Goal: Navigation & Orientation: Find specific page/section

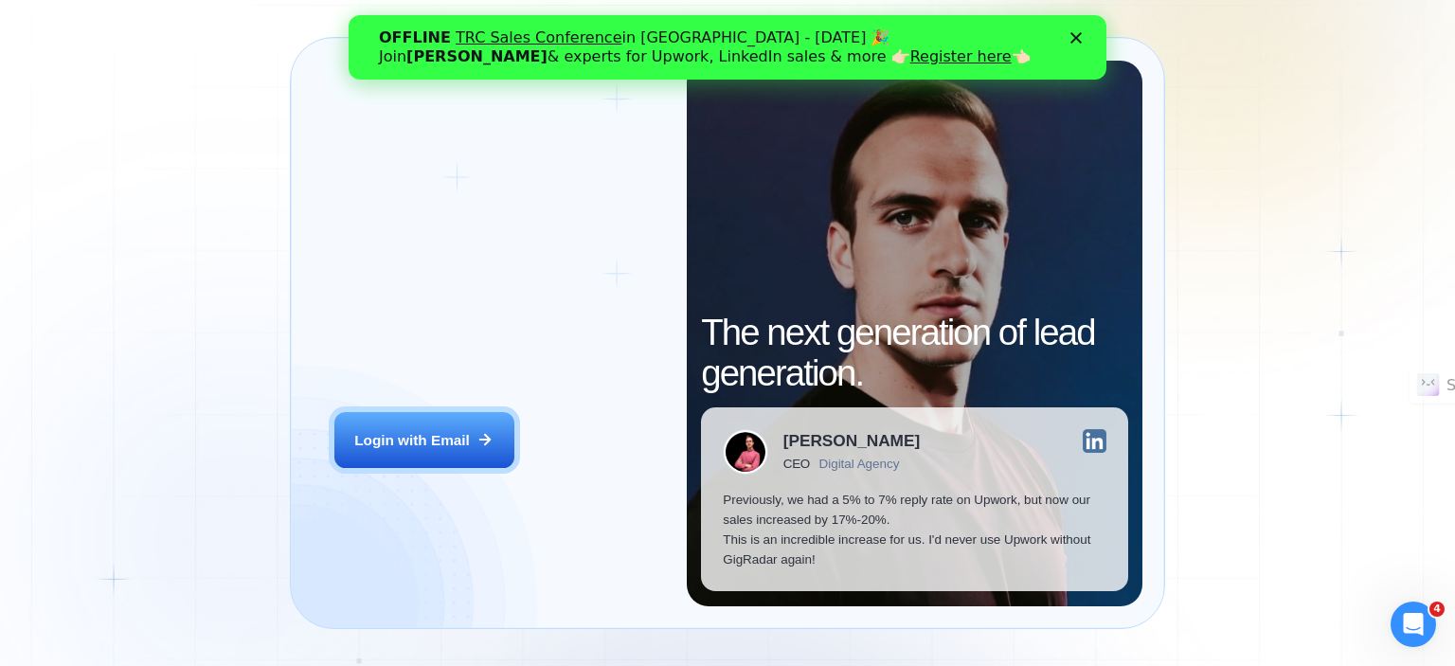
click at [1420, 128] on div "Login ‍ Welcome to GigRadar. AI Business Manager for Agencies Login with Email …" at bounding box center [727, 333] width 1455 height 666
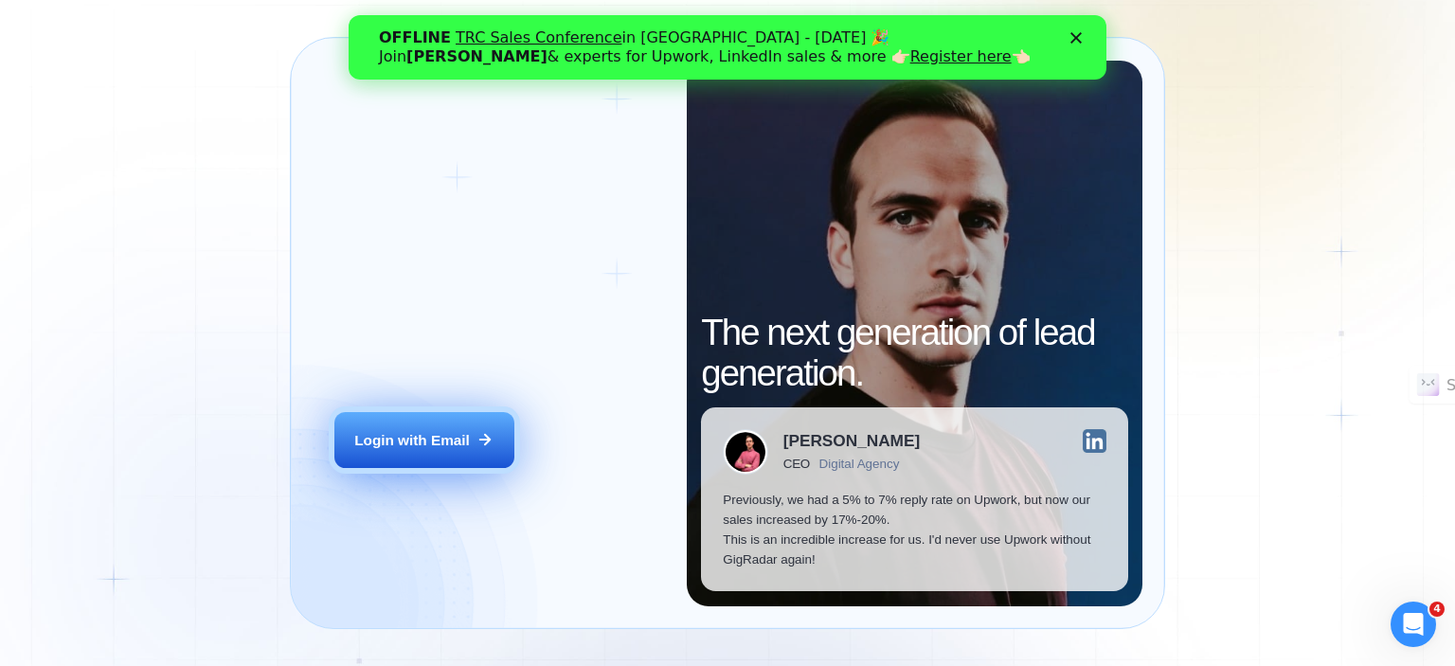
click at [450, 443] on div "Login with Email" at bounding box center [412, 440] width 116 height 20
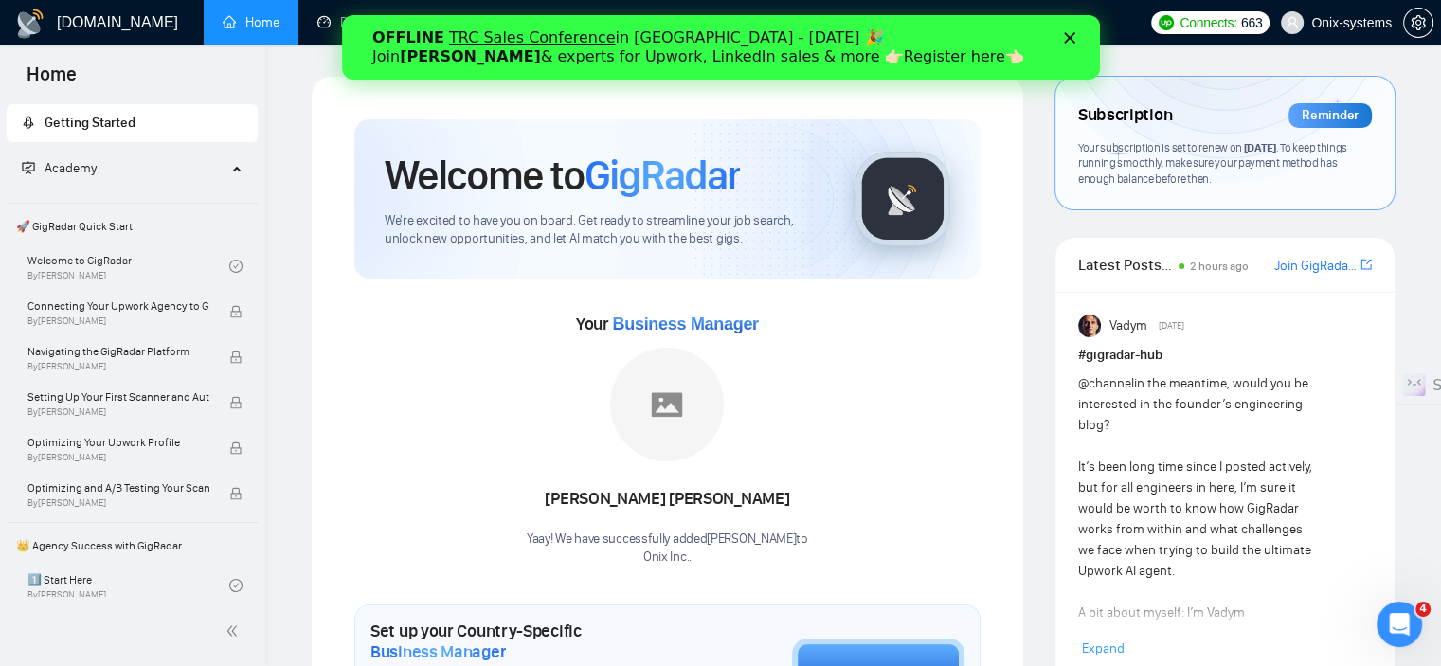
click at [1075, 39] on div "Close" at bounding box center [1072, 37] width 19 height 11
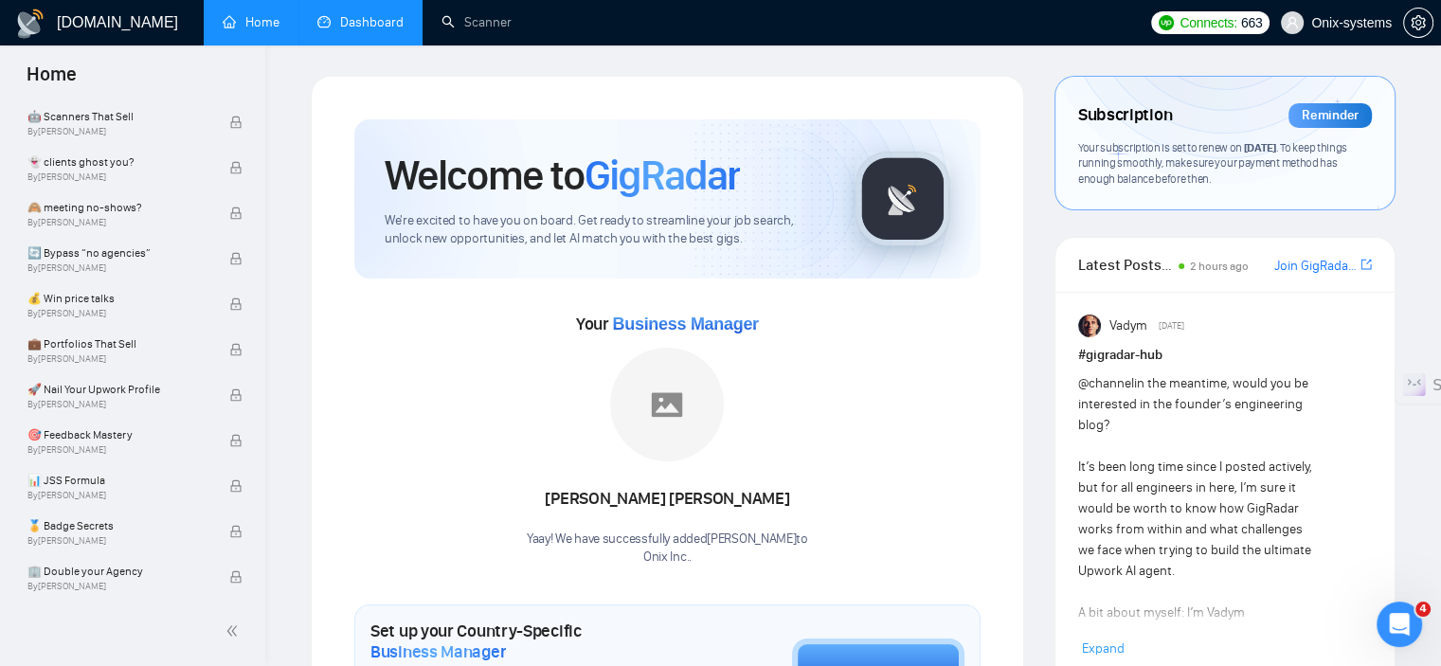
click at [367, 30] on link "Dashboard" at bounding box center [360, 22] width 86 height 16
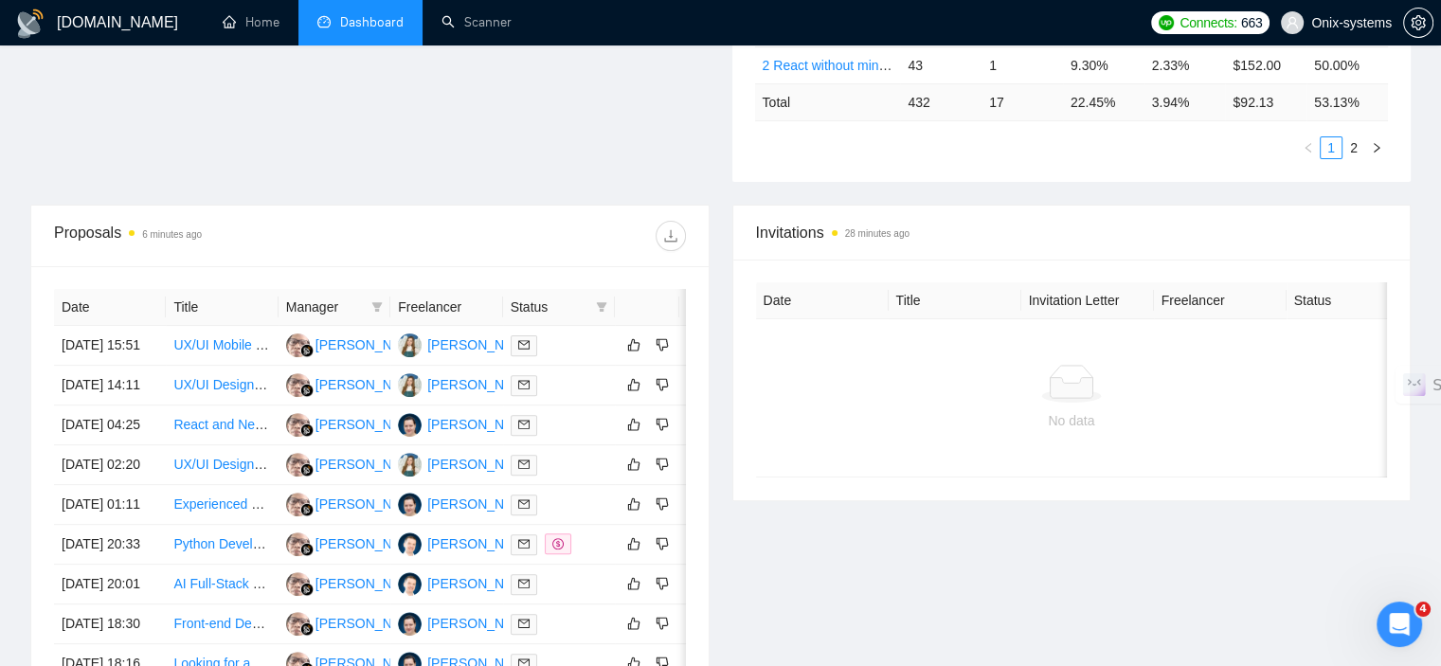
scroll to position [284, 0]
